Goal: Task Accomplishment & Management: Manage account settings

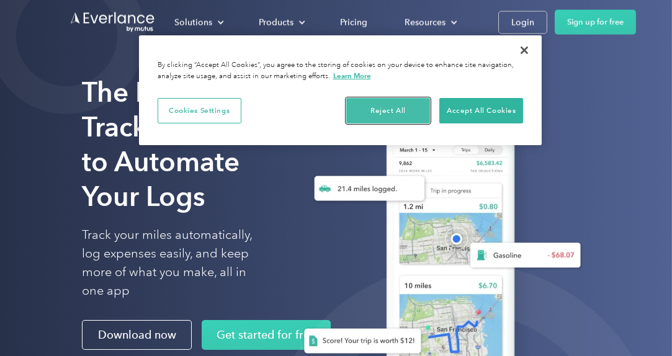
drag, startPoint x: 404, startPoint y: 107, endPoint x: 393, endPoint y: 111, distance: 12.4
click at [402, 110] on button "Reject All" at bounding box center [388, 111] width 84 height 26
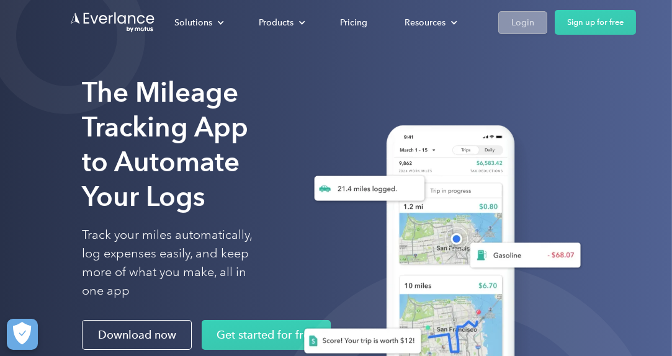
click at [512, 25] on div "Login" at bounding box center [522, 23] width 23 height 16
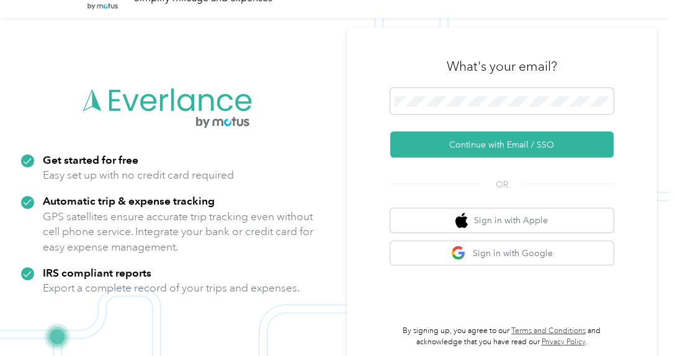
scroll to position [40, 0]
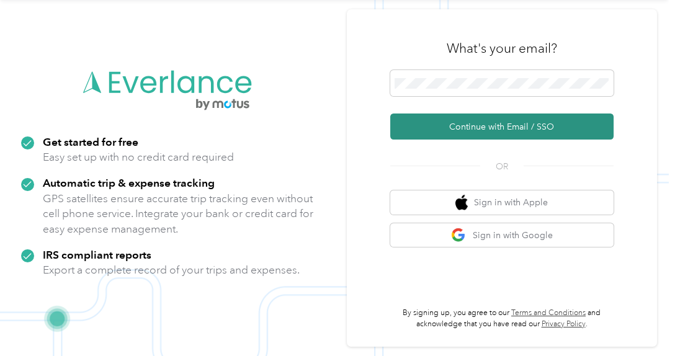
click at [523, 132] on button "Continue with Email / SSO" at bounding box center [501, 127] width 223 height 26
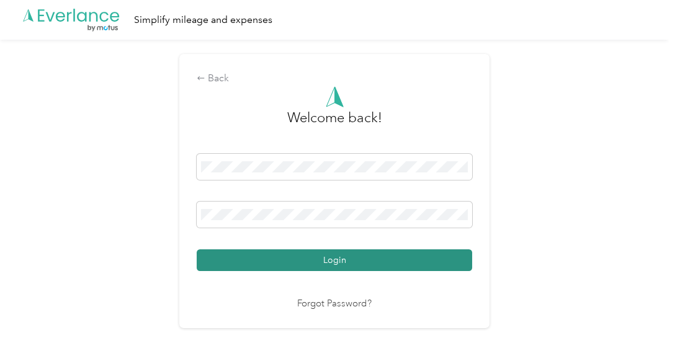
click at [318, 261] on button "Login" at bounding box center [334, 260] width 275 height 22
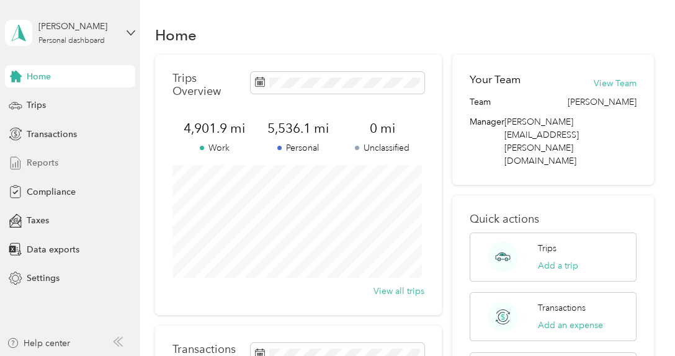
click at [37, 164] on span "Reports" at bounding box center [43, 162] width 32 height 13
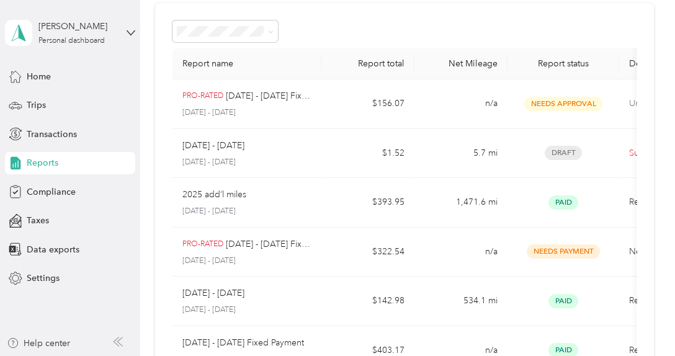
scroll to position [56, 0]
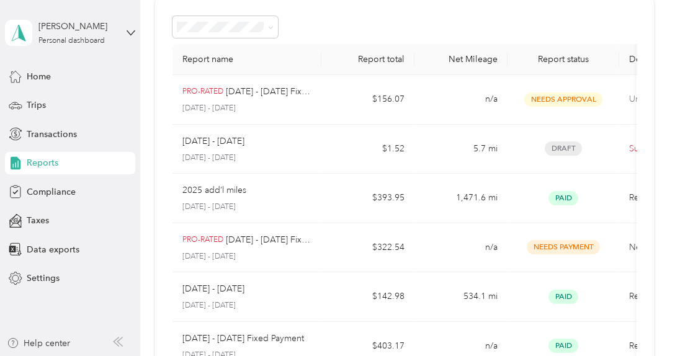
click at [120, 342] on icon at bounding box center [118, 342] width 10 height 10
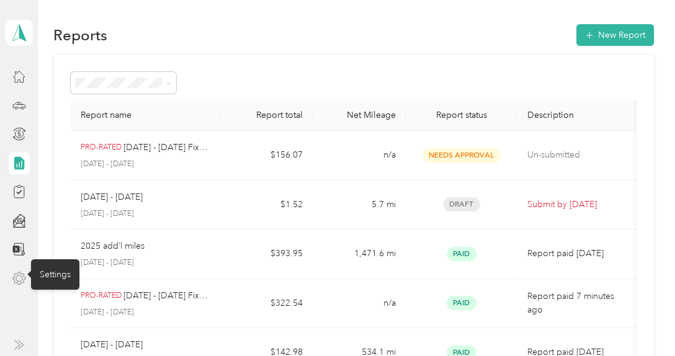
click at [19, 282] on icon at bounding box center [19, 279] width 14 height 14
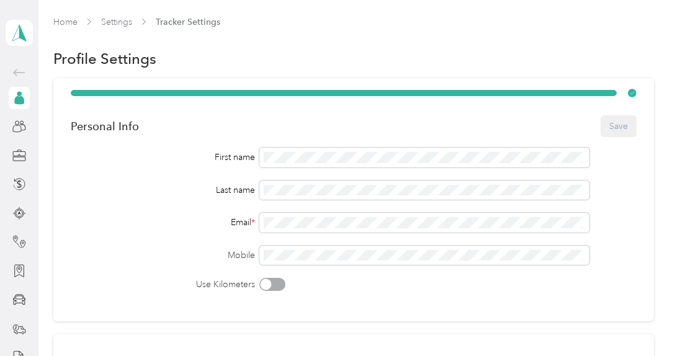
click at [16, 69] on icon at bounding box center [19, 72] width 15 height 15
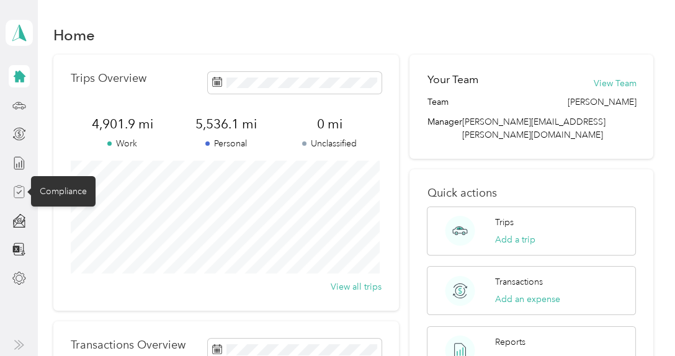
click at [16, 194] on icon at bounding box center [19, 192] width 14 height 14
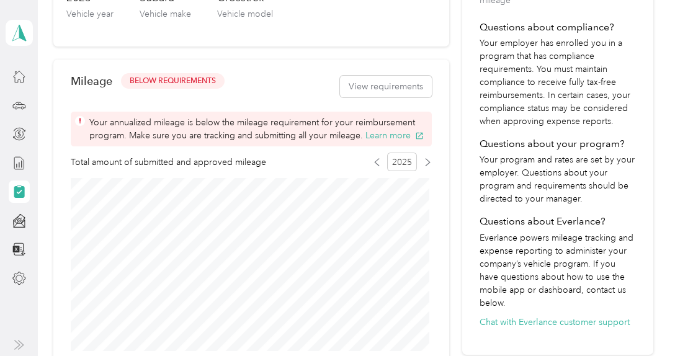
scroll to position [309, 0]
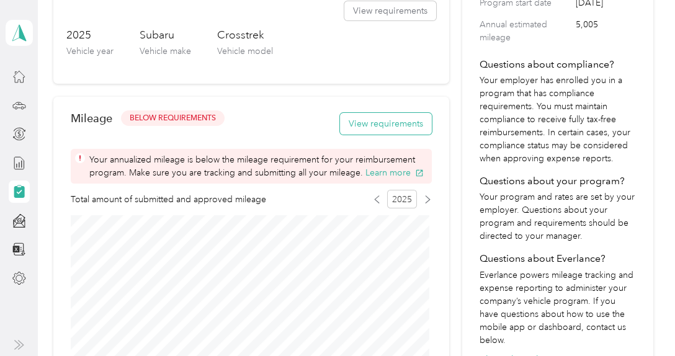
click at [360, 121] on button "View requirements" at bounding box center [386, 124] width 92 height 22
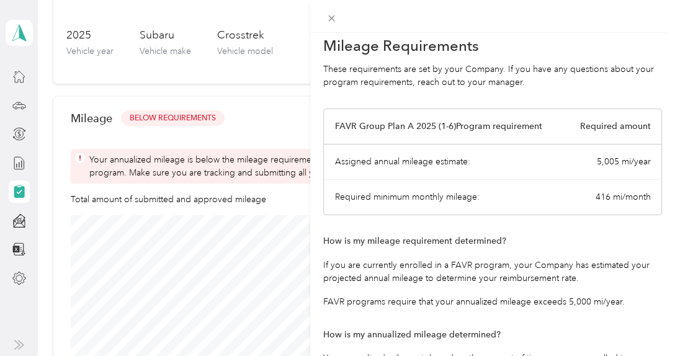
scroll to position [0, 0]
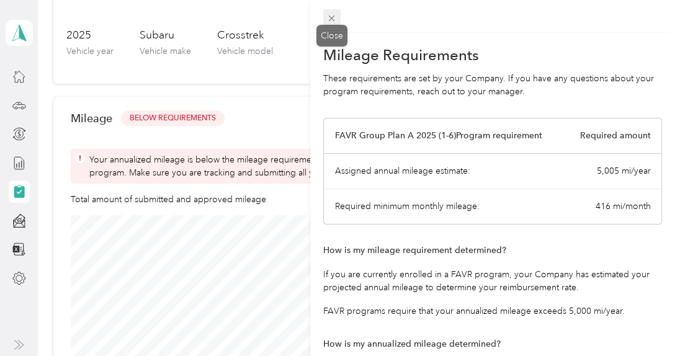
click at [330, 18] on icon at bounding box center [331, 18] width 11 height 11
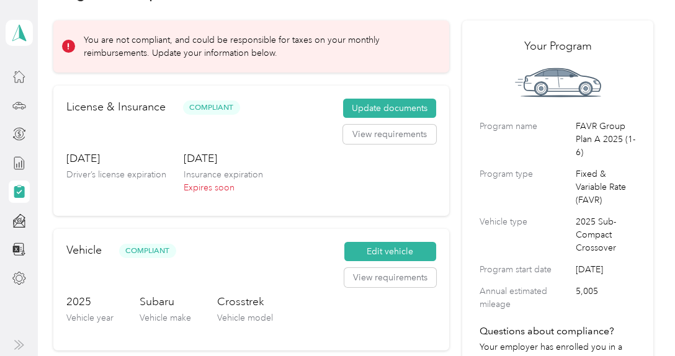
scroll to position [61, 0]
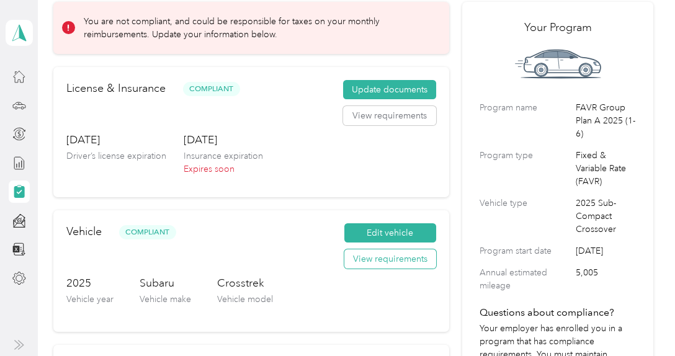
click at [411, 263] on button "View requirements" at bounding box center [390, 259] width 92 height 20
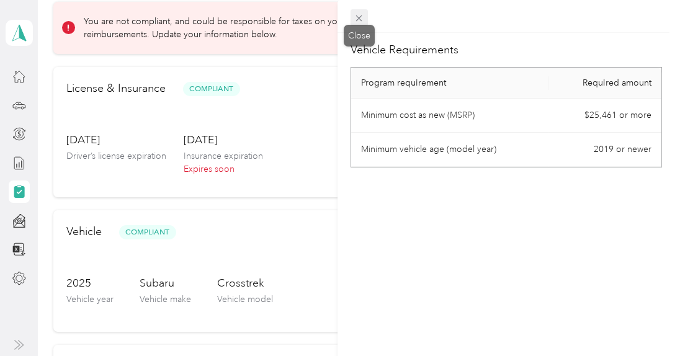
click at [360, 21] on icon at bounding box center [359, 18] width 11 height 11
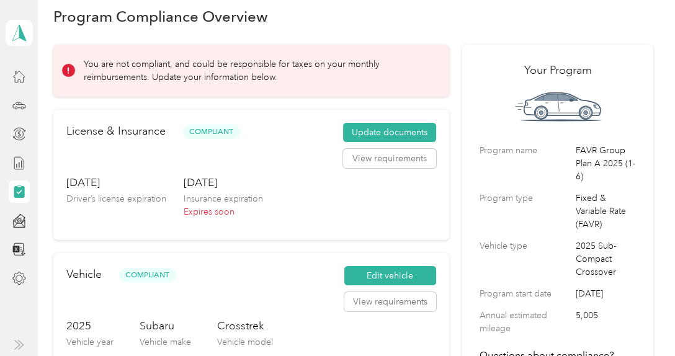
scroll to position [0, 0]
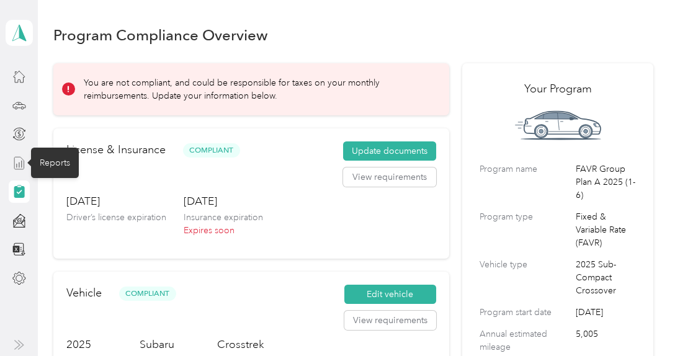
click at [17, 161] on icon at bounding box center [19, 163] width 14 height 14
